Goal: Navigation & Orientation: Find specific page/section

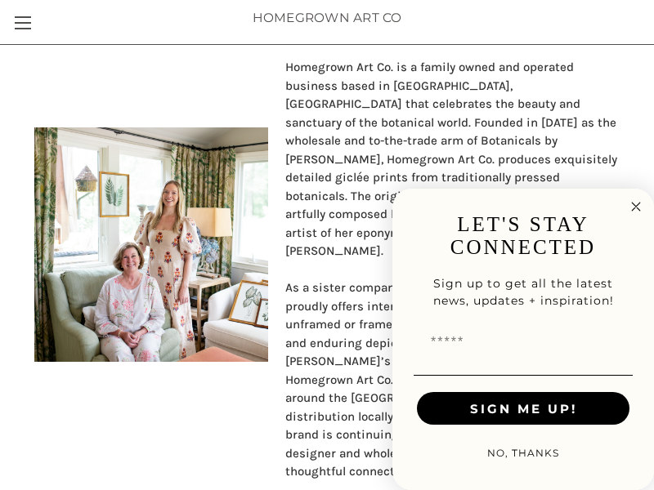
scroll to position [687, 0]
